Goal: Task Accomplishment & Management: Complete application form

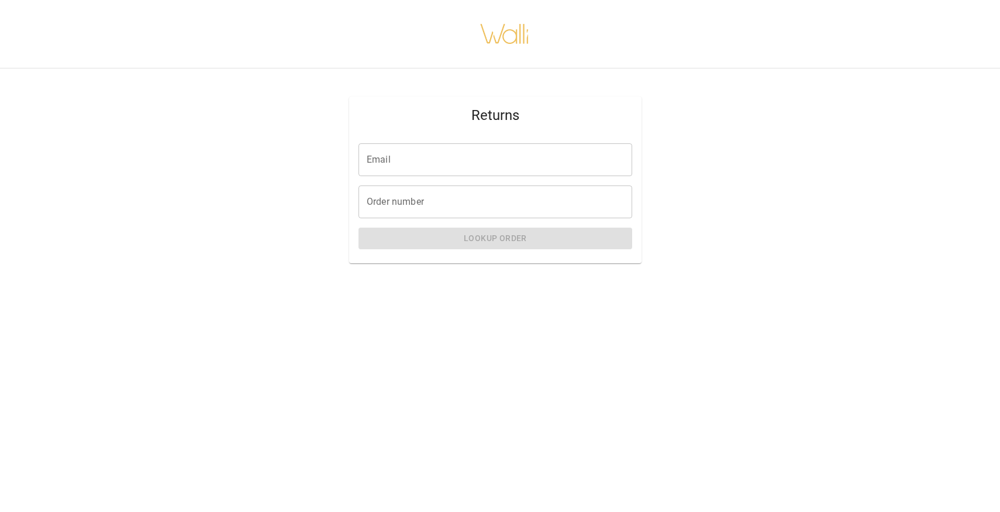
click at [438, 178] on div "Email Email Order number Order number Lookup Order" at bounding box center [495, 198] width 292 height 129
click at [421, 163] on input "Email" at bounding box center [495, 159] width 274 height 33
type input "**********"
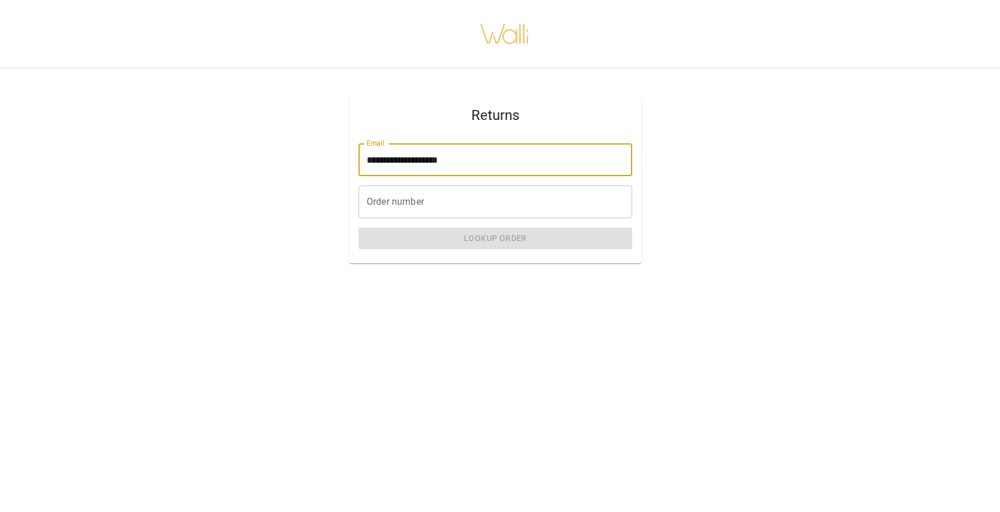
click at [423, 202] on input "Order number" at bounding box center [495, 201] width 274 height 33
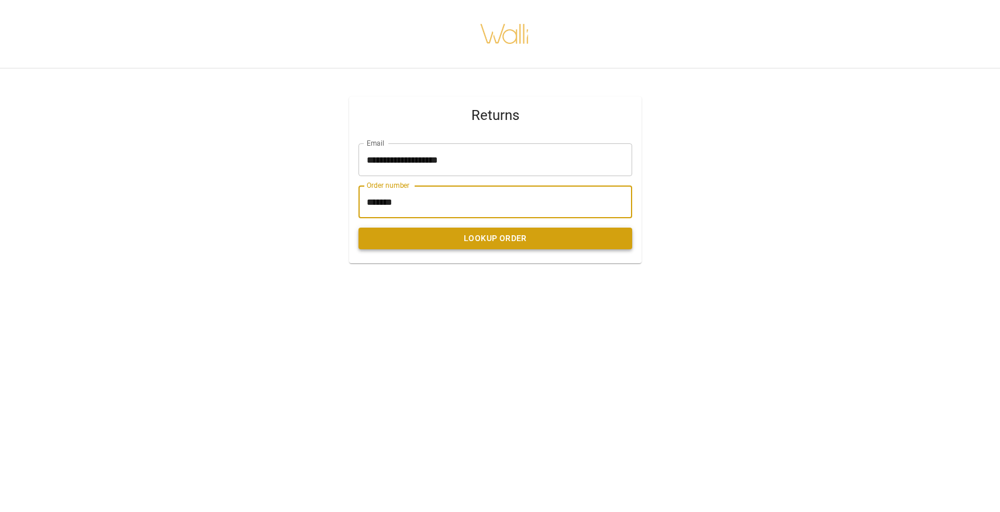
type input "*******"
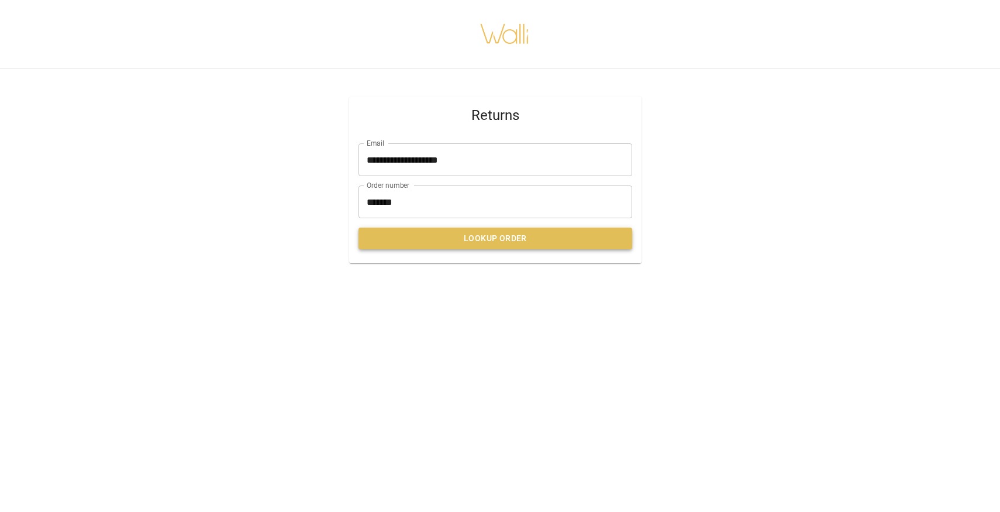
click at [550, 244] on button "Lookup Order" at bounding box center [495, 238] width 274 height 22
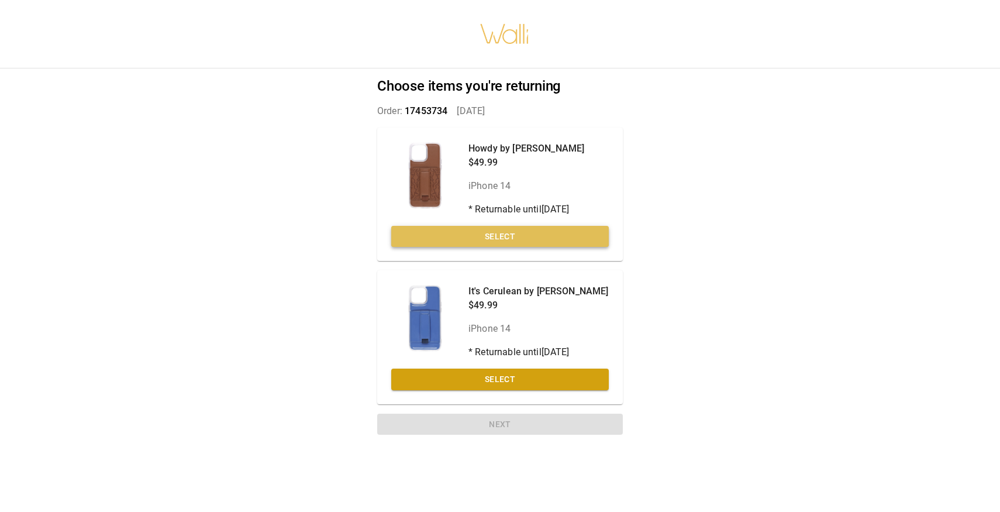
click at [518, 241] on button "Select" at bounding box center [500, 237] width 218 height 22
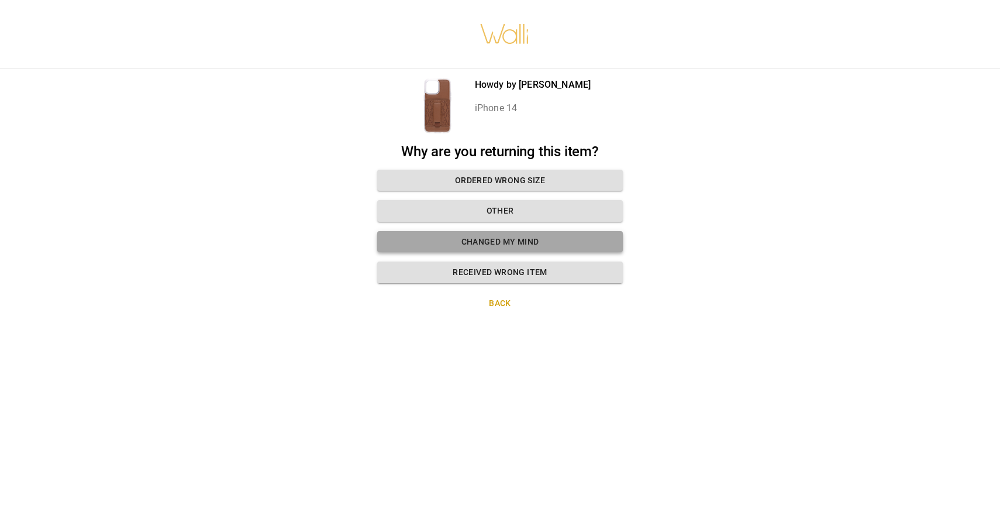
click at [542, 246] on button "Changed my mind" at bounding box center [500, 242] width 246 height 22
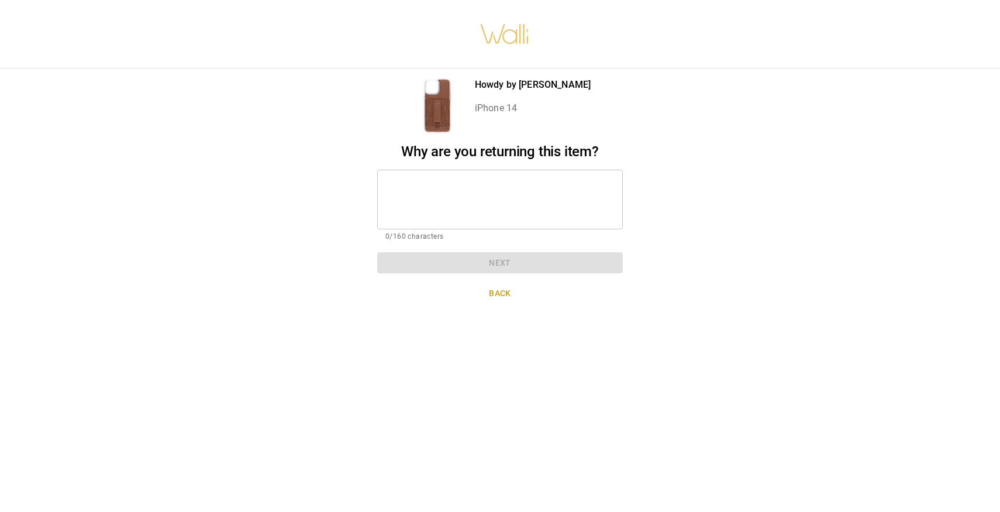
click at [526, 173] on div "* ​" at bounding box center [500, 200] width 246 height 60
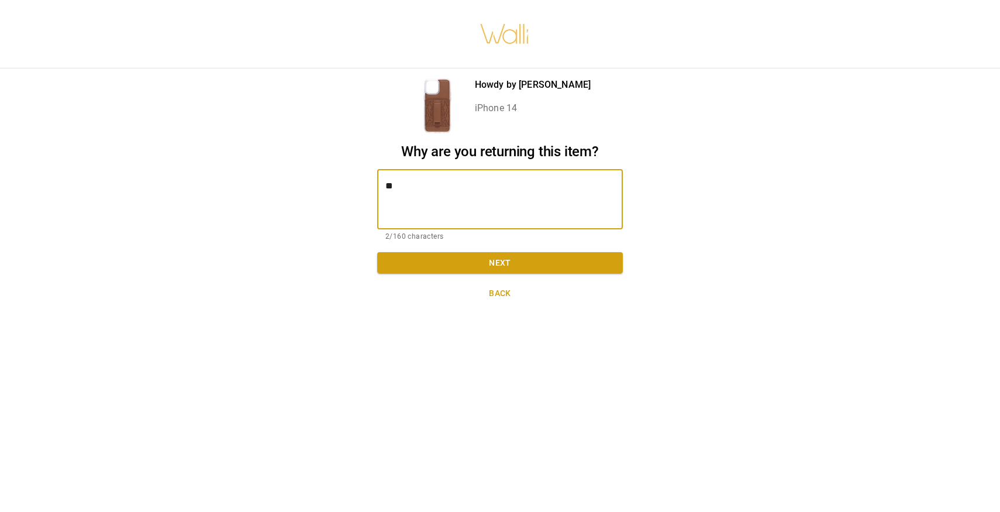
type textarea "*"
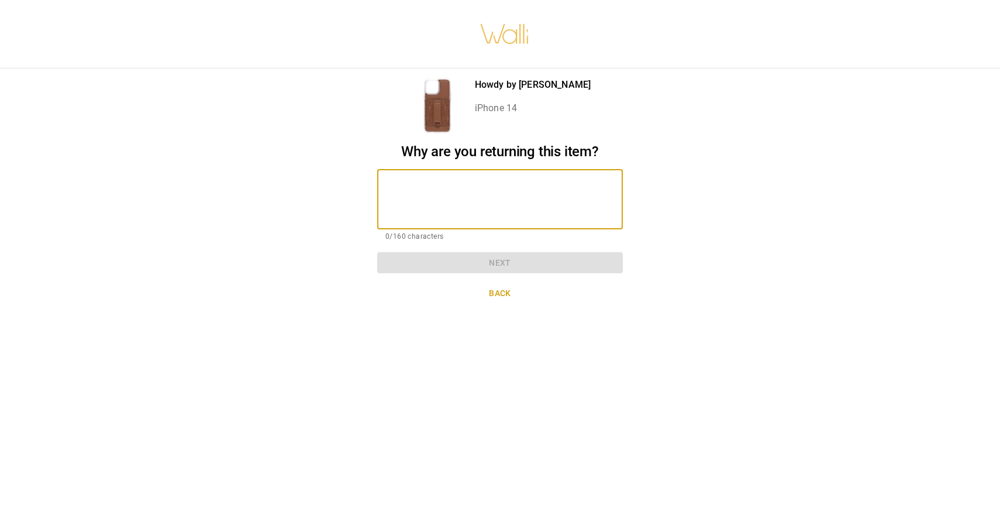
type textarea "*"
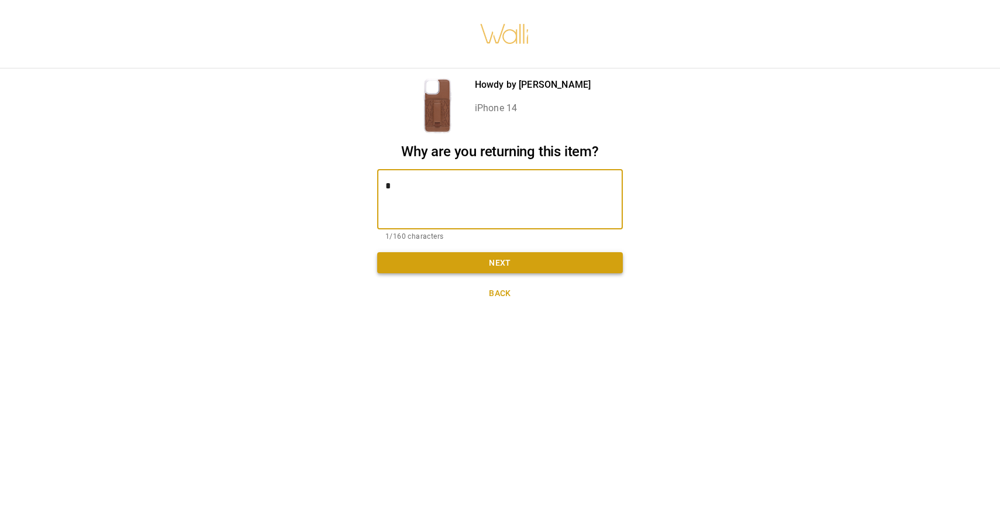
click at [525, 263] on button "Next" at bounding box center [500, 263] width 246 height 22
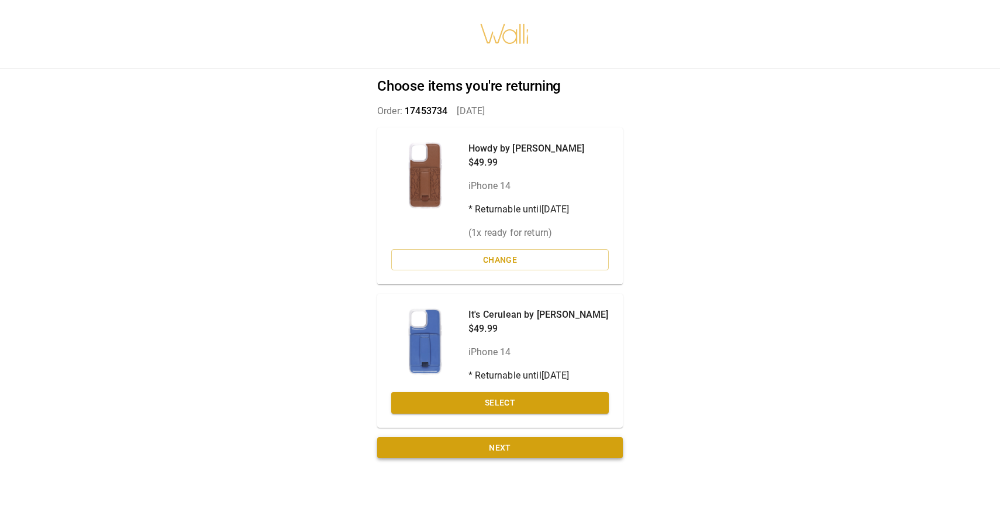
click at [531, 455] on button "Next" at bounding box center [500, 448] width 246 height 22
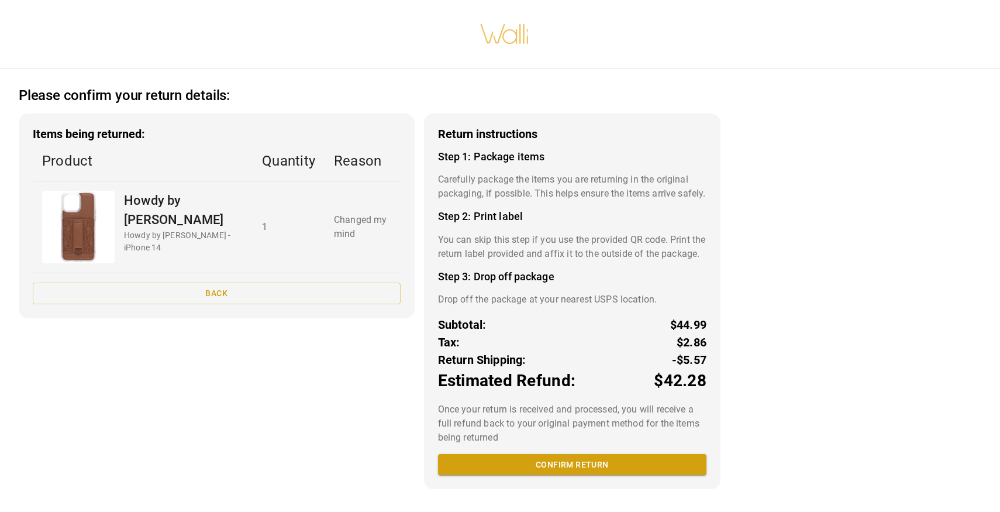
click at [685, 368] on p "-$5.57" at bounding box center [689, 360] width 35 height 18
click at [651, 351] on div "Tax: $2.86" at bounding box center [572, 342] width 268 height 18
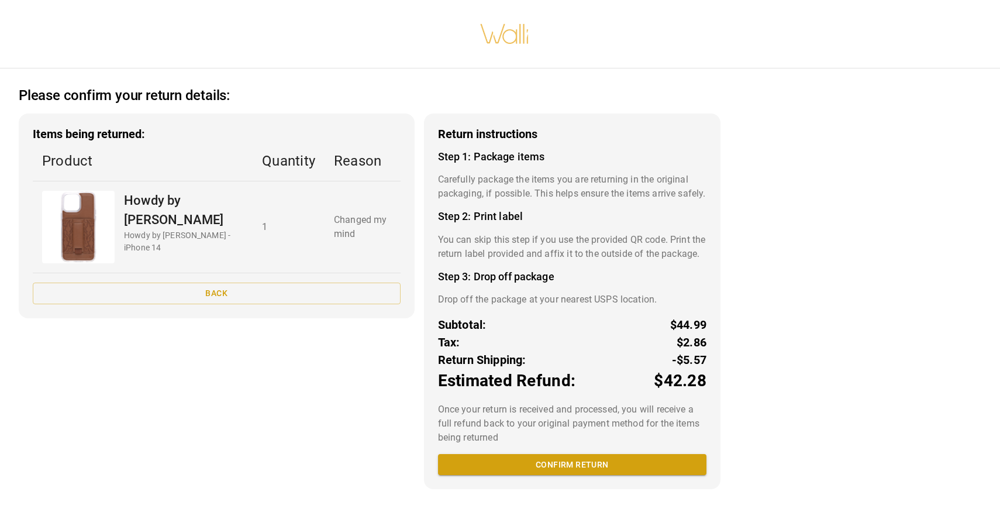
click at [687, 368] on p "-$5.57" at bounding box center [689, 360] width 35 height 18
click at [688, 368] on p "-$5.57" at bounding box center [689, 360] width 35 height 18
click at [688, 351] on p "$2.86" at bounding box center [692, 342] width 30 height 18
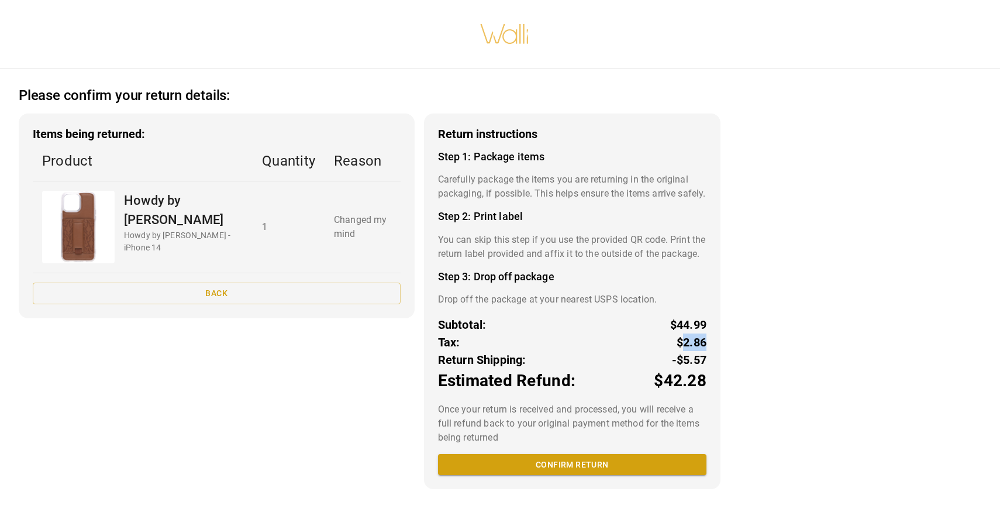
click at [688, 351] on p "$2.86" at bounding box center [692, 342] width 30 height 18
click at [687, 351] on p "$2.86" at bounding box center [692, 342] width 30 height 18
click at [575, 464] on button "Confirm return" at bounding box center [572, 465] width 268 height 22
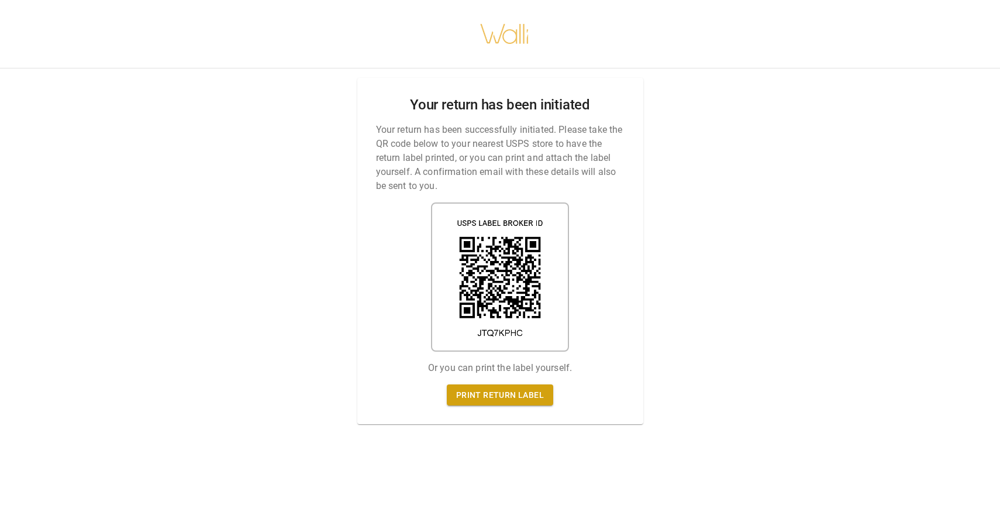
click at [504, 244] on img at bounding box center [500, 276] width 138 height 149
